Goal: Go to known website: Access a specific website the user already knows

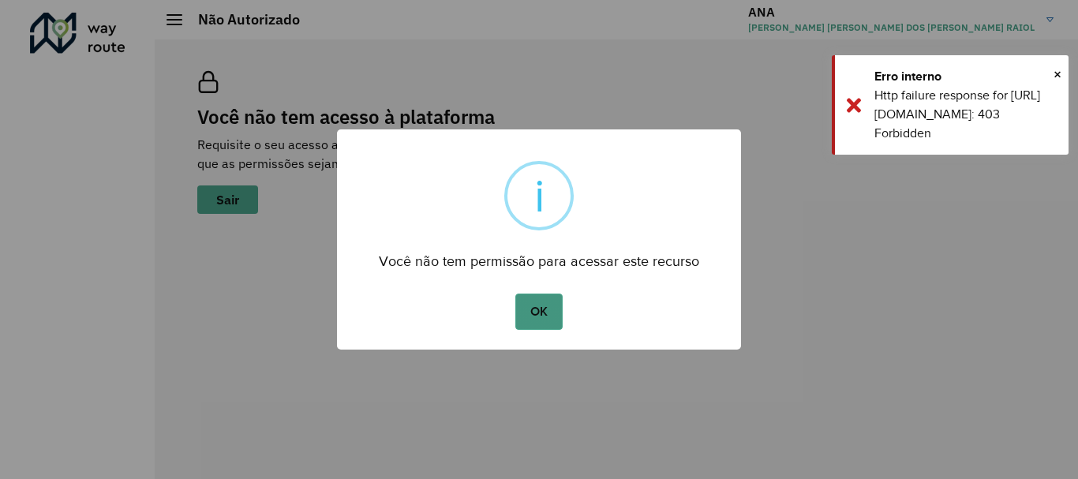
click at [538, 310] on button "OK" at bounding box center [538, 311] width 47 height 36
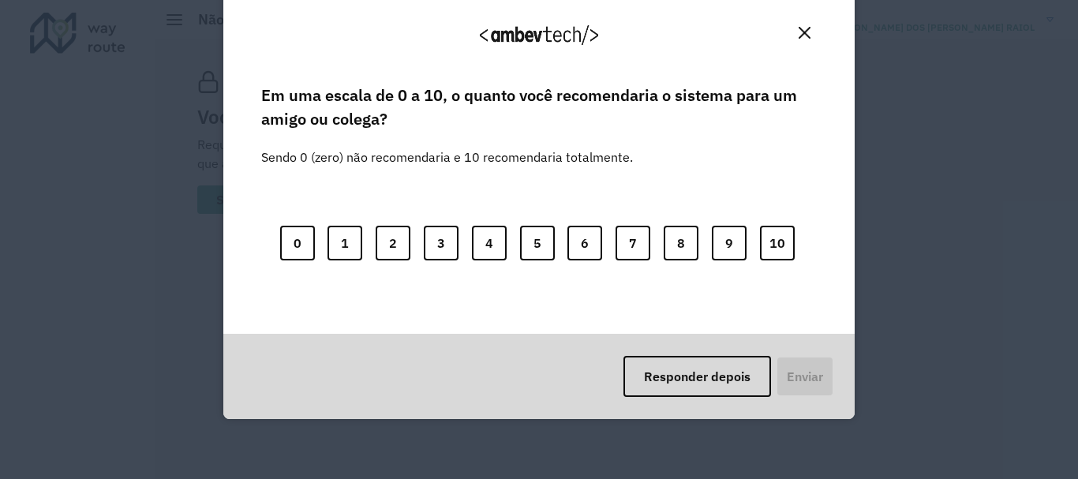
click at [804, 36] on img "Close" at bounding box center [804, 33] width 12 height 12
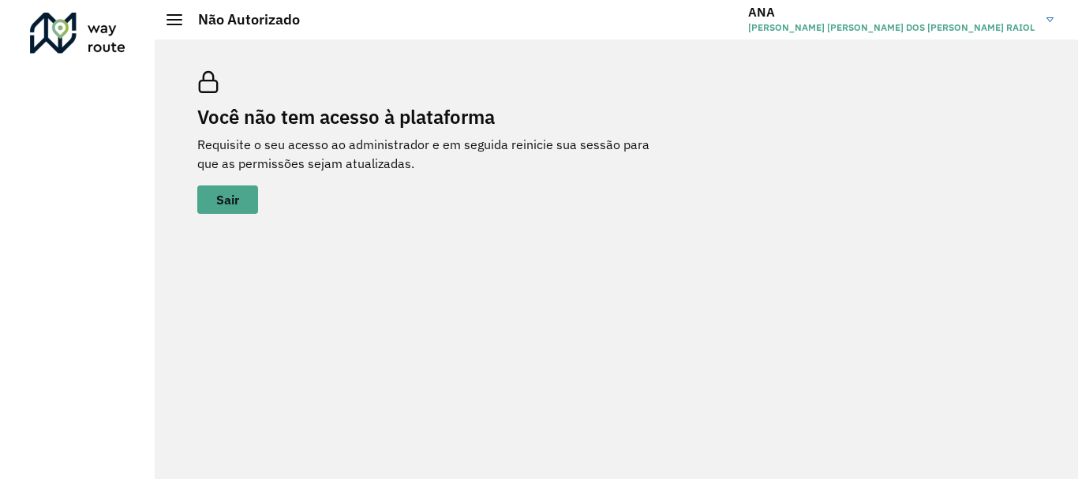
click at [1009, 9] on h3 "ANA" at bounding box center [891, 12] width 286 height 15
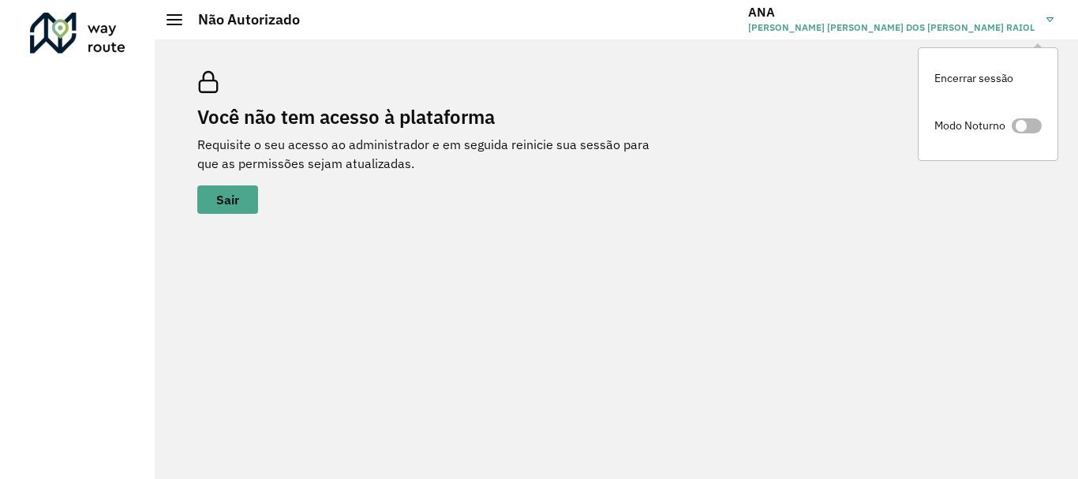
click at [1028, 130] on span at bounding box center [1026, 125] width 30 height 15
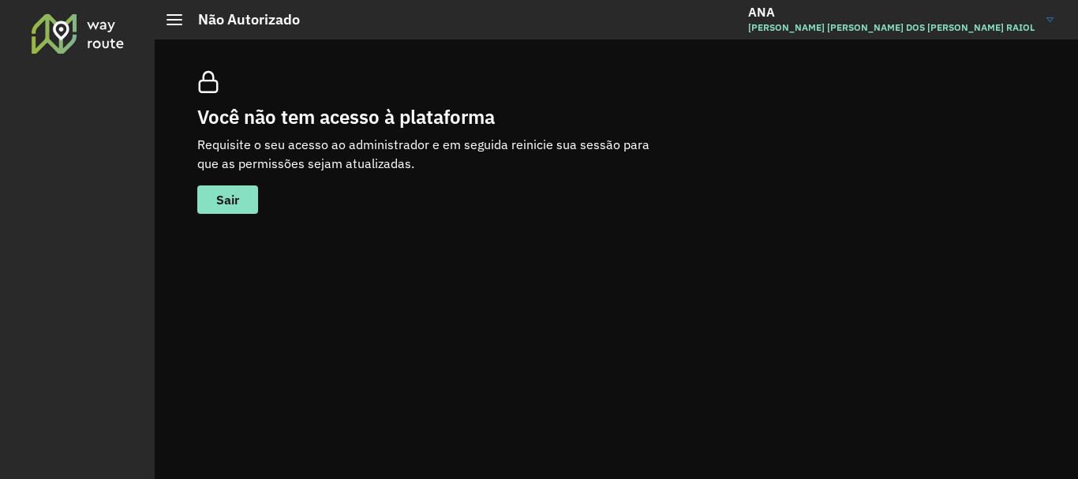
click at [1053, 23] on link "[PERSON_NAME] [PERSON_NAME] [PERSON_NAME] DOS [PERSON_NAME] RAIOL" at bounding box center [906, 19] width 317 height 41
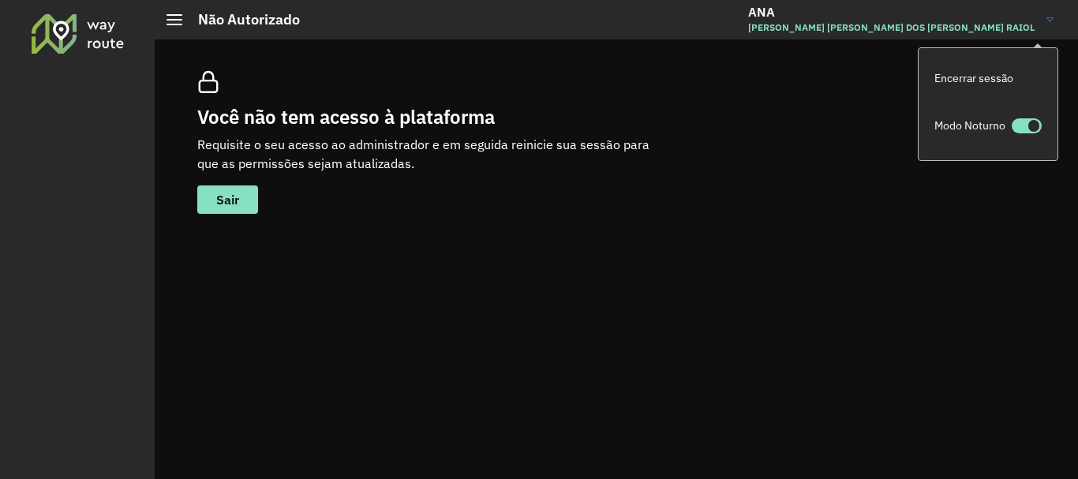
click at [1047, 25] on link "[PERSON_NAME] [PERSON_NAME] [PERSON_NAME] DOS [PERSON_NAME] RAIOL" at bounding box center [906, 19] width 317 height 41
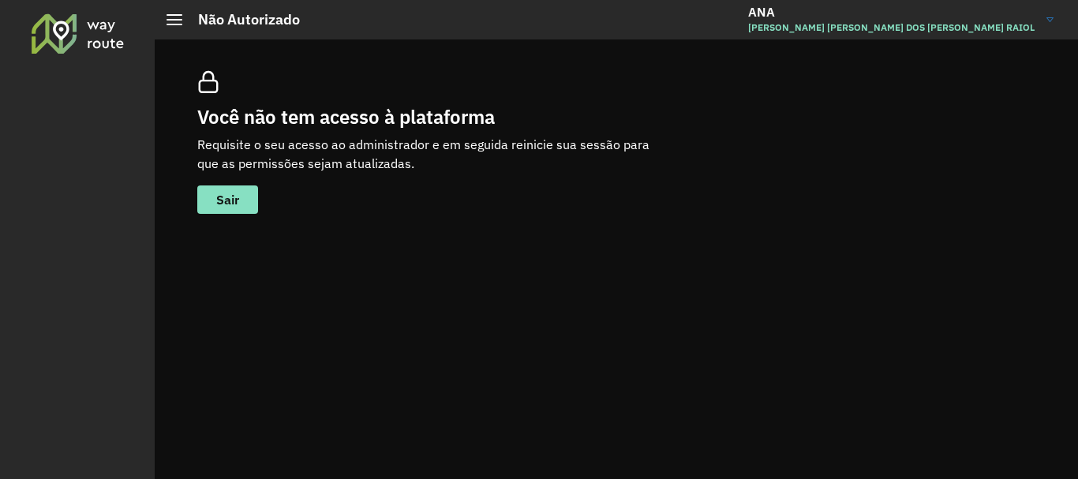
click at [1036, 20] on link "[PERSON_NAME] [PERSON_NAME] [PERSON_NAME] DOS [PERSON_NAME] RAIOL" at bounding box center [906, 19] width 317 height 41
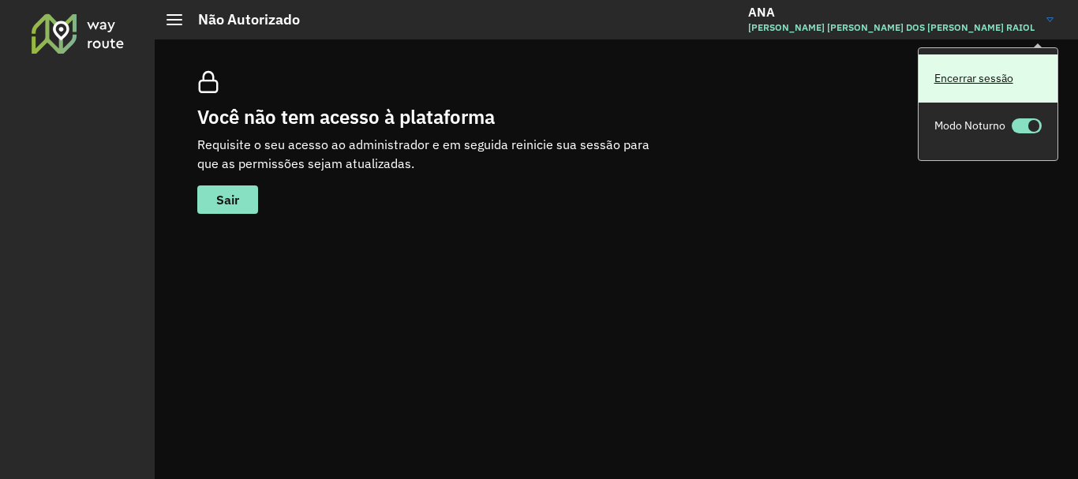
click at [971, 78] on link "Encerrar sessão" at bounding box center [987, 78] width 139 height 48
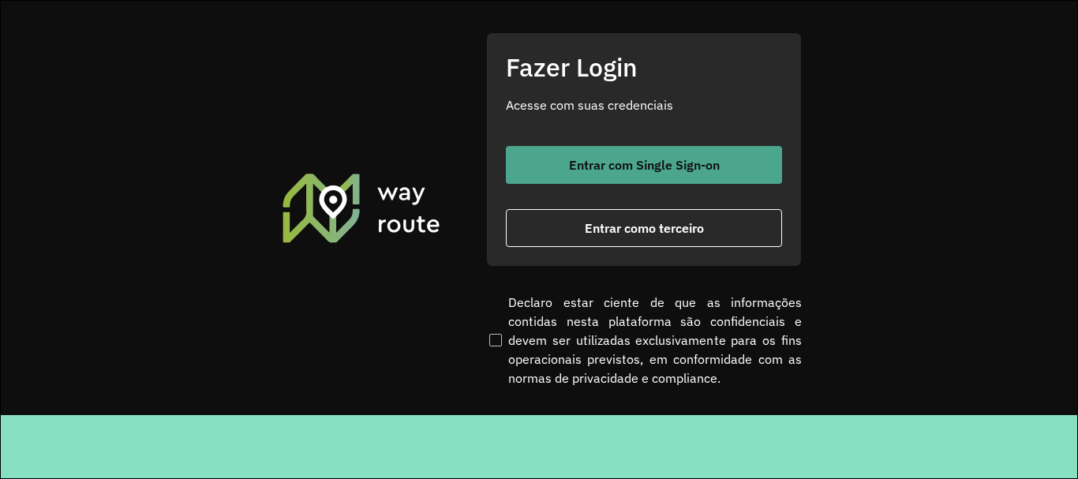
click at [600, 168] on span "Entrar com Single Sign-on" at bounding box center [644, 165] width 151 height 13
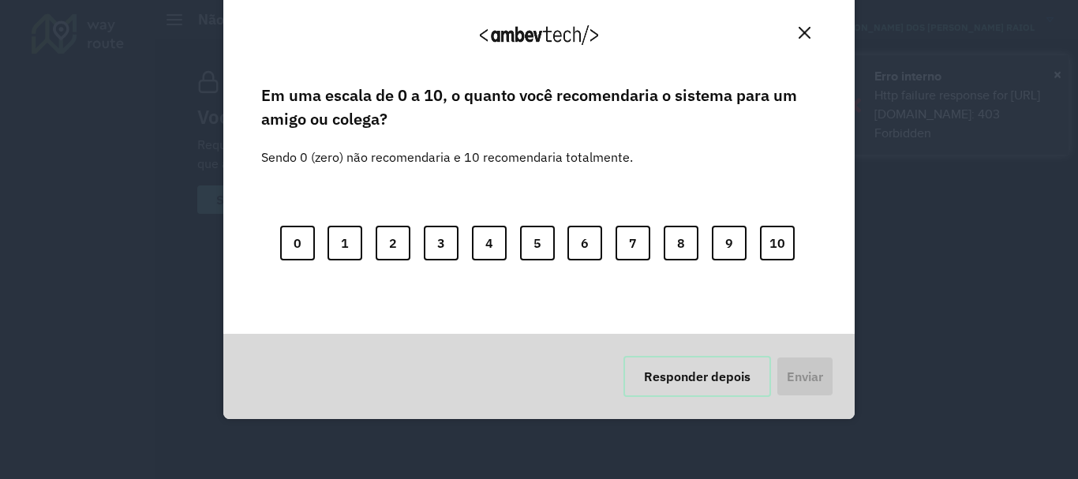
click at [721, 364] on button "Responder depois" at bounding box center [697, 376] width 148 height 41
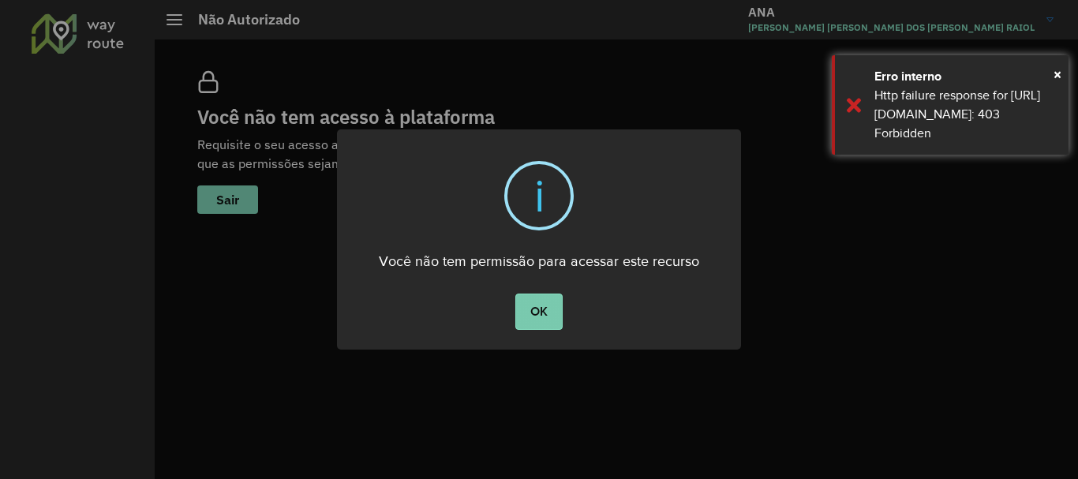
click at [540, 314] on button "OK" at bounding box center [538, 311] width 47 height 36
